Goal: Transaction & Acquisition: Purchase product/service

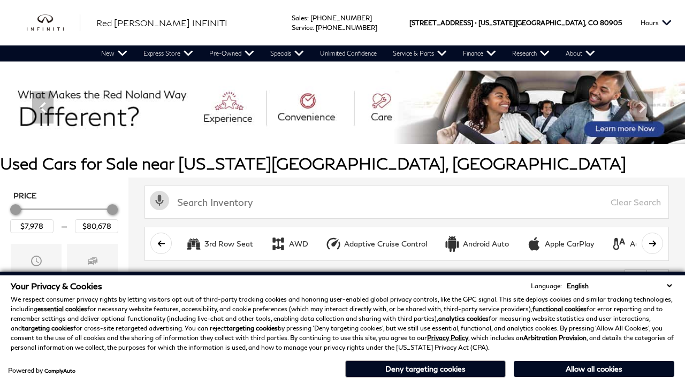
scroll to position [445, 0]
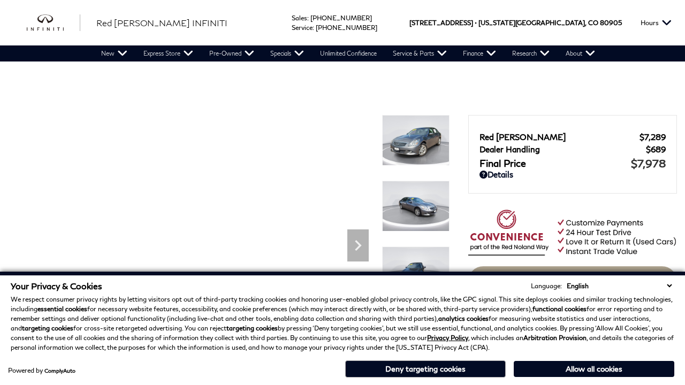
scroll to position [917, 0]
